Goal: Task Accomplishment & Management: Use online tool/utility

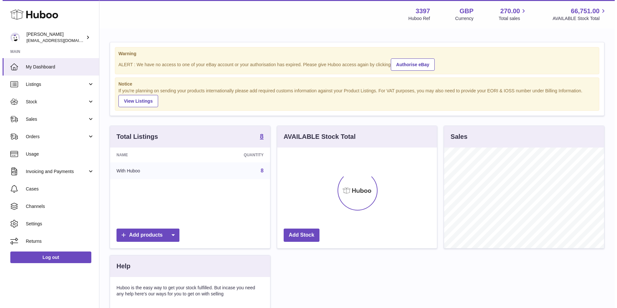
scroll to position [101, 160]
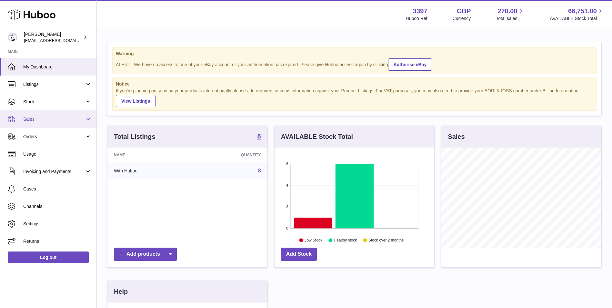
click at [31, 123] on link "Sales" at bounding box center [48, 118] width 96 height 17
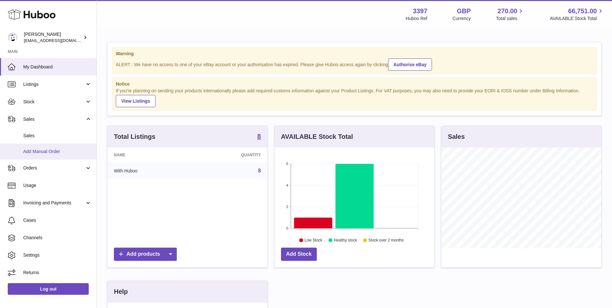
click at [28, 144] on link "Add Manual Order" at bounding box center [48, 152] width 96 height 16
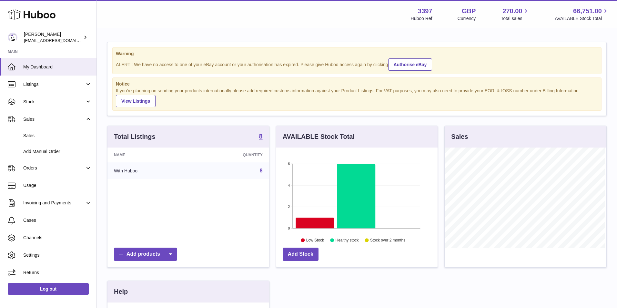
scroll to position [101, 161]
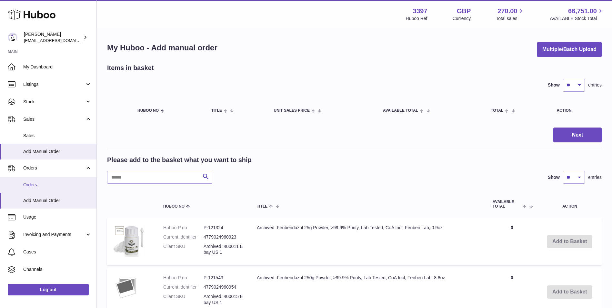
click at [32, 183] on span "Orders" at bounding box center [57, 185] width 68 height 6
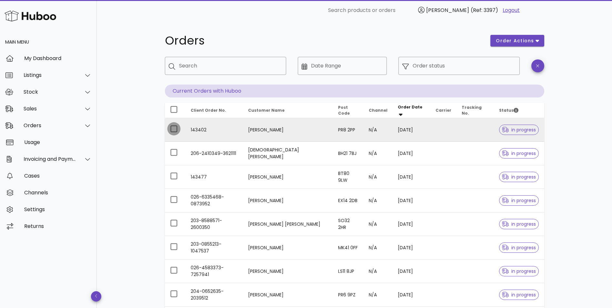
click at [178, 129] on div at bounding box center [173, 128] width 11 height 11
click at [295, 128] on td "Peter Zacharias" at bounding box center [288, 130] width 90 height 24
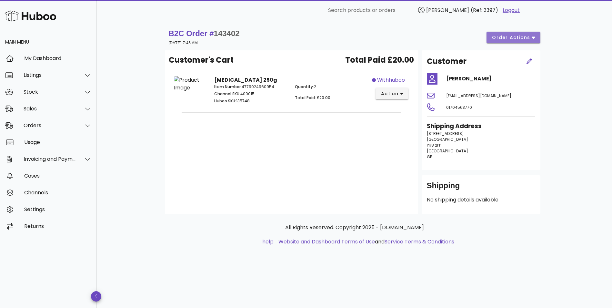
click at [532, 36] on icon "button" at bounding box center [533, 38] width 4 height 6
click at [519, 60] on div "Cancel" at bounding box center [527, 59] width 20 height 6
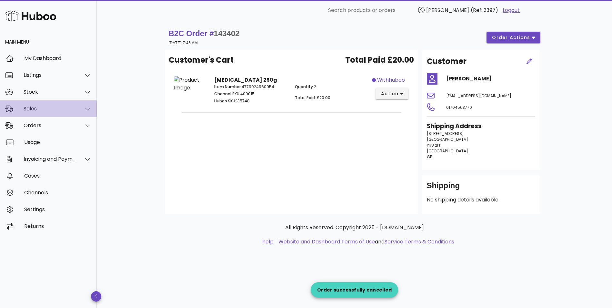
click at [32, 109] on div "Sales" at bounding box center [50, 108] width 53 height 6
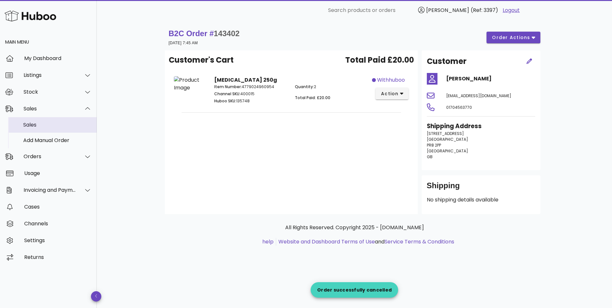
click at [35, 122] on div "Sales" at bounding box center [57, 125] width 68 height 6
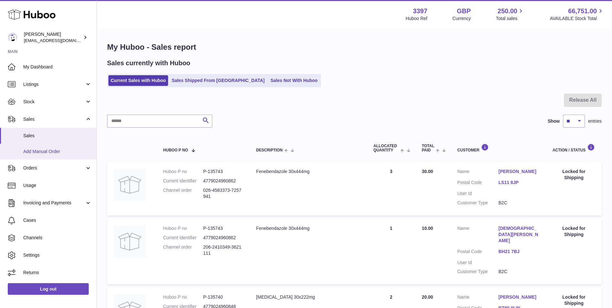
drag, startPoint x: 34, startPoint y: 148, endPoint x: 52, endPoint y: 158, distance: 20.1
click at [34, 148] on span "Add Manual Order" at bounding box center [57, 151] width 68 height 6
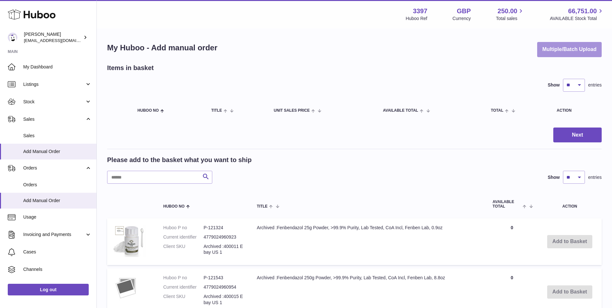
click at [559, 49] on button "Multiple/Batch Upload" at bounding box center [569, 49] width 64 height 15
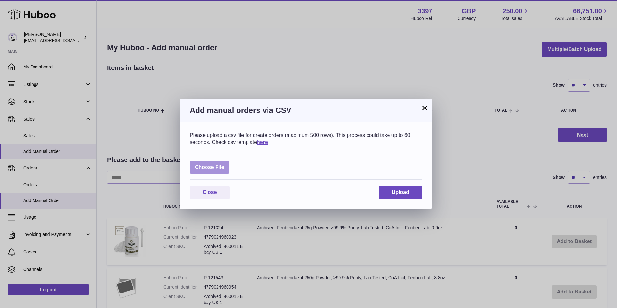
click at [203, 165] on label at bounding box center [210, 167] width 40 height 13
click at [224, 164] on input "file" at bounding box center [224, 164] width 0 height 0
type input "**********"
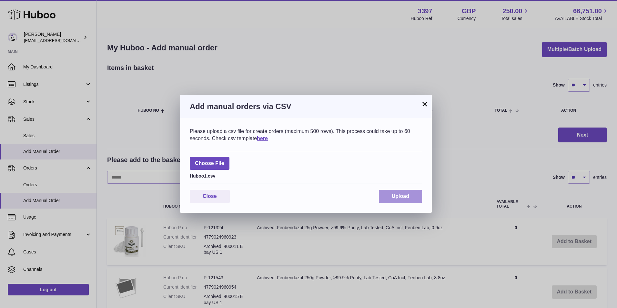
click at [407, 201] on button "Upload" at bounding box center [400, 196] width 43 height 13
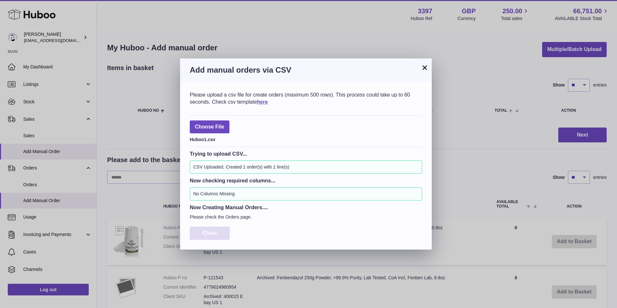
click at [220, 234] on button "Close" at bounding box center [210, 232] width 40 height 13
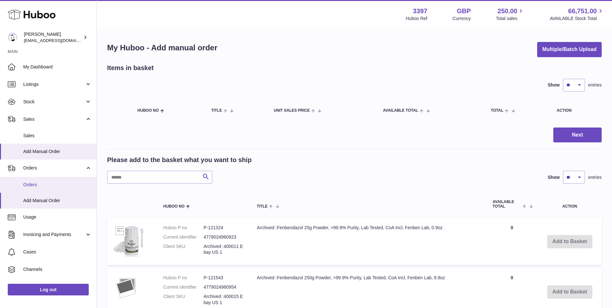
click at [34, 184] on span "Orders" at bounding box center [57, 185] width 68 height 6
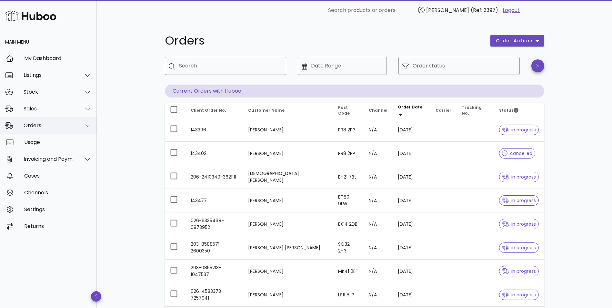
click at [35, 125] on div "Orders" at bounding box center [50, 125] width 53 height 6
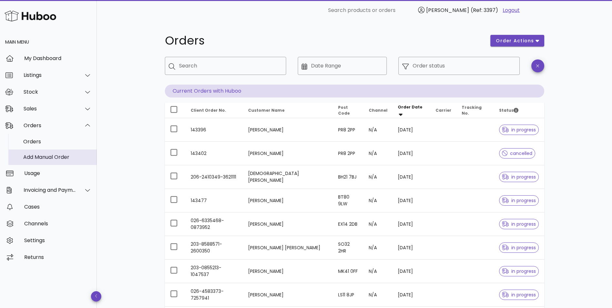
click at [35, 154] on div "Add Manual Order" at bounding box center [57, 157] width 68 height 14
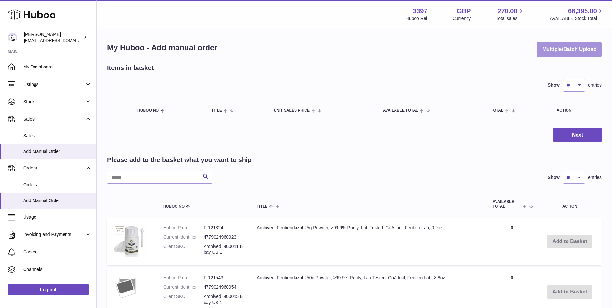
click at [550, 53] on button "Multiple/Batch Upload" at bounding box center [569, 49] width 64 height 15
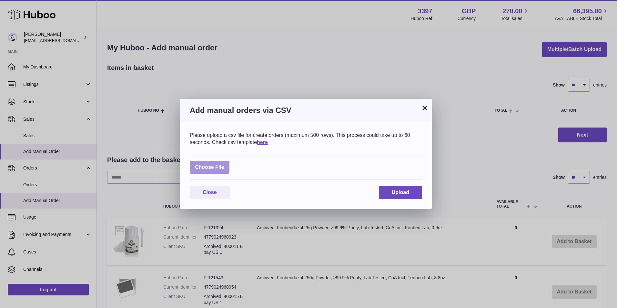
click at [210, 167] on label at bounding box center [210, 167] width 40 height 13
click at [224, 164] on input "file" at bounding box center [224, 164] width 0 height 0
type input "**********"
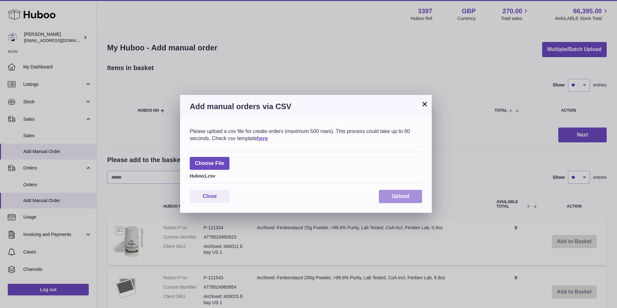
click at [395, 200] on button "Upload" at bounding box center [400, 196] width 43 height 13
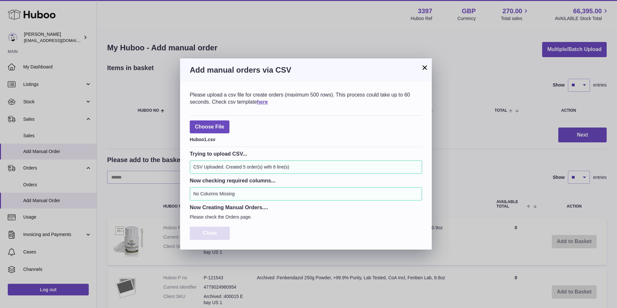
click at [209, 230] on button "Close" at bounding box center [210, 232] width 40 height 13
